Goal: Navigation & Orientation: Find specific page/section

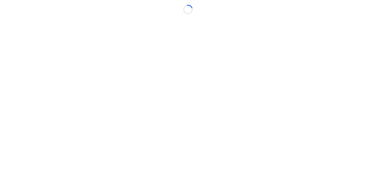
click at [206, 99] on body "Loading..." at bounding box center [188, 86] width 376 height 172
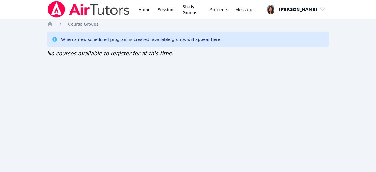
click at [141, 13] on link "Home" at bounding box center [144, 9] width 14 height 19
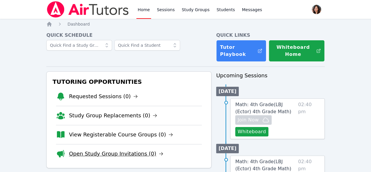
click at [132, 155] on link "Open Study Group Invitations (0)" at bounding box center [116, 153] width 94 height 8
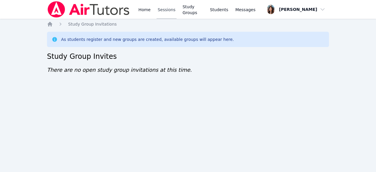
click at [165, 9] on link "Sessions" at bounding box center [166, 9] width 20 height 19
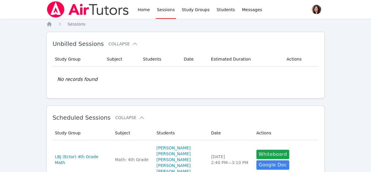
click at [146, 10] on link "Home" at bounding box center [143, 9] width 14 height 19
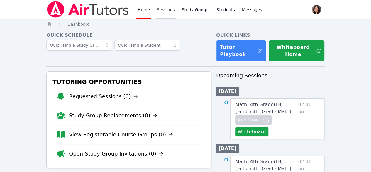
click at [164, 9] on link "Sessions" at bounding box center [166, 9] width 20 height 19
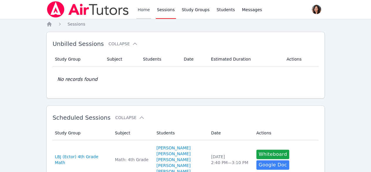
click at [143, 15] on link "Home" at bounding box center [143, 9] width 14 height 19
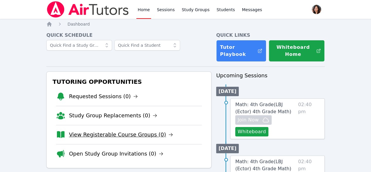
click at [128, 137] on link "View Registerable Course Groups (0)" at bounding box center [121, 134] width 104 height 8
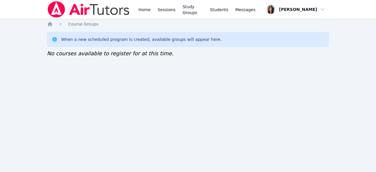
click at [359, 112] on div "Home Sessions Study Groups Students Messages Open user menu Grace Chu Open main…" at bounding box center [188, 86] width 376 height 172
